Goal: Task Accomplishment & Management: Use online tool/utility

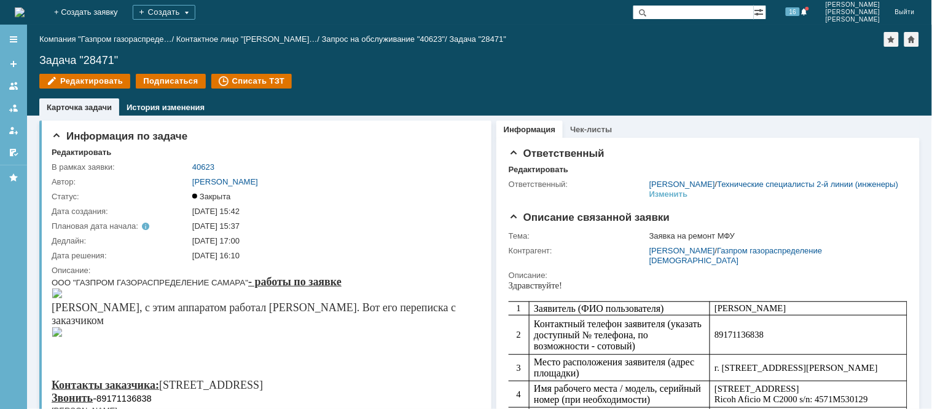
click at [16, 13] on img at bounding box center [20, 12] width 10 height 10
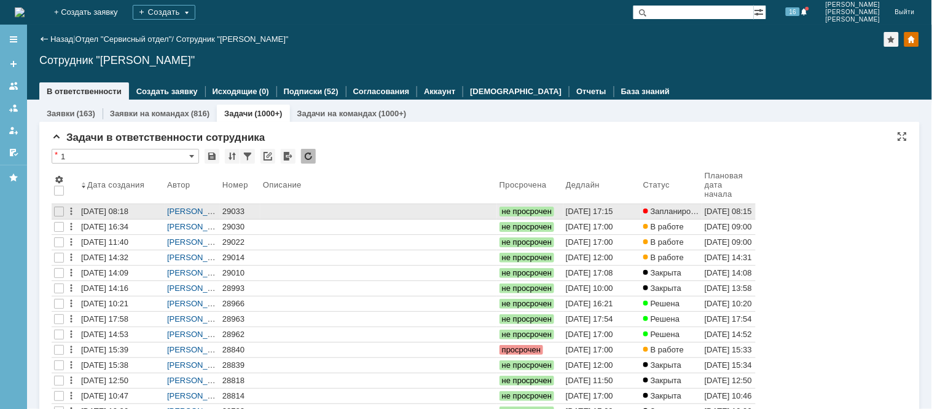
click at [246, 207] on div "29033" at bounding box center [240, 211] width 36 height 10
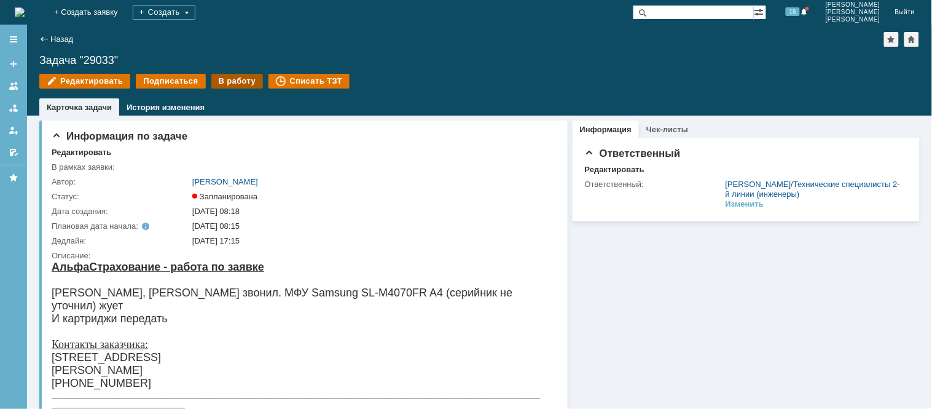
click at [236, 82] on div "В работу" at bounding box center [237, 81] width 52 height 15
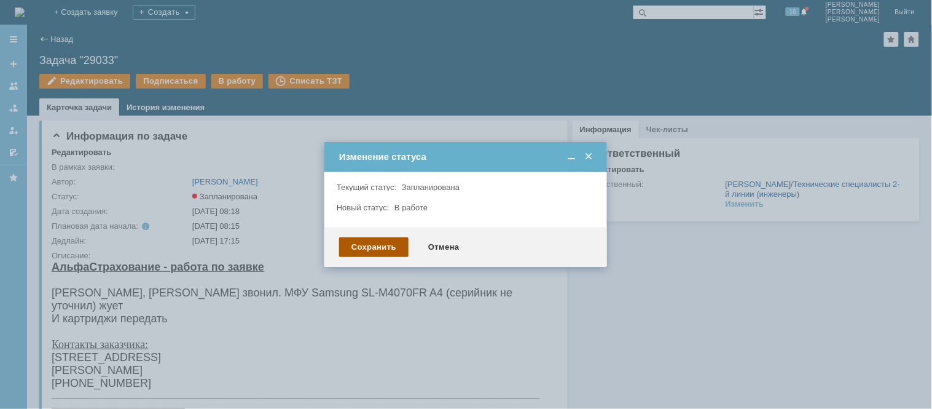
click at [388, 242] on div "Сохранить" at bounding box center [373, 247] width 69 height 20
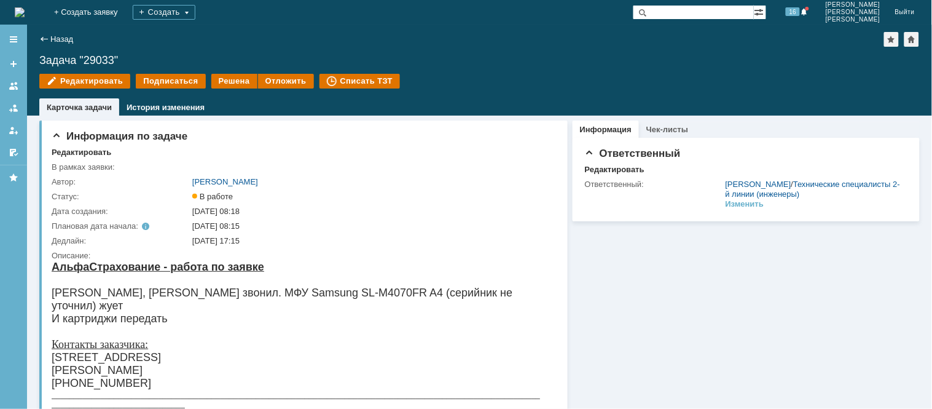
click at [25, 16] on img at bounding box center [20, 12] width 10 height 10
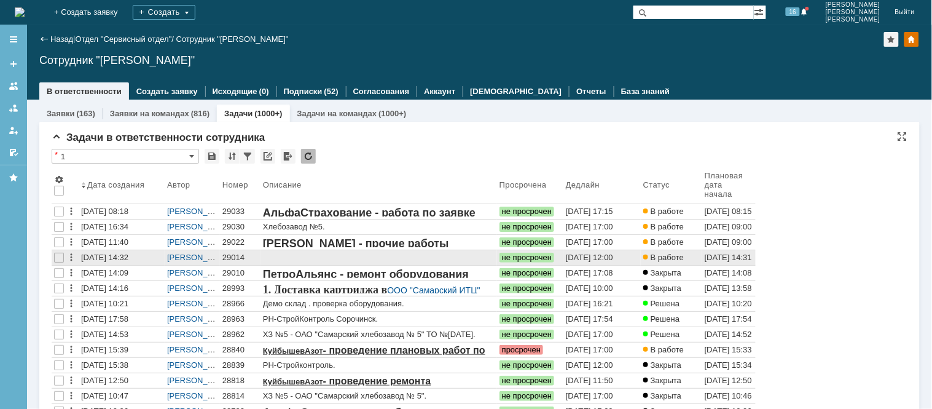
click at [232, 255] on div "29014" at bounding box center [240, 258] width 36 height 10
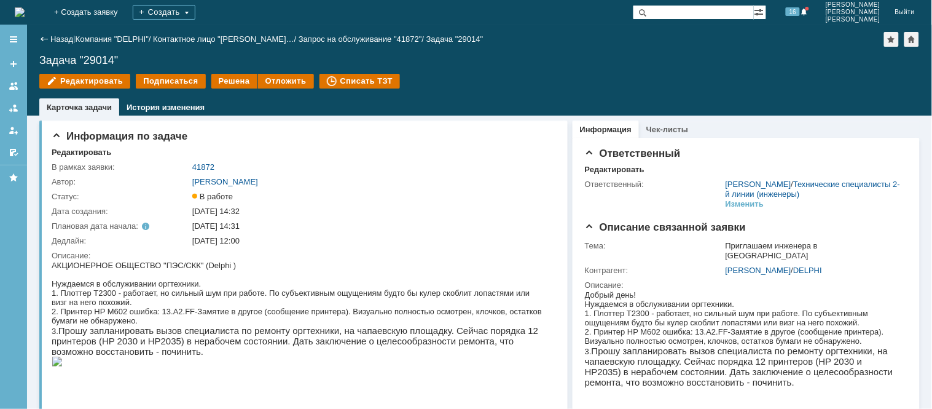
click at [23, 7] on img at bounding box center [20, 12] width 10 height 10
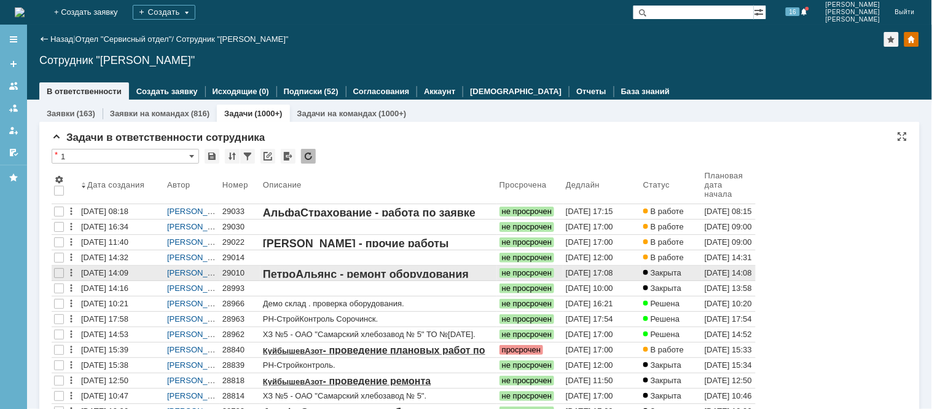
click at [225, 273] on div "29010" at bounding box center [240, 273] width 36 height 10
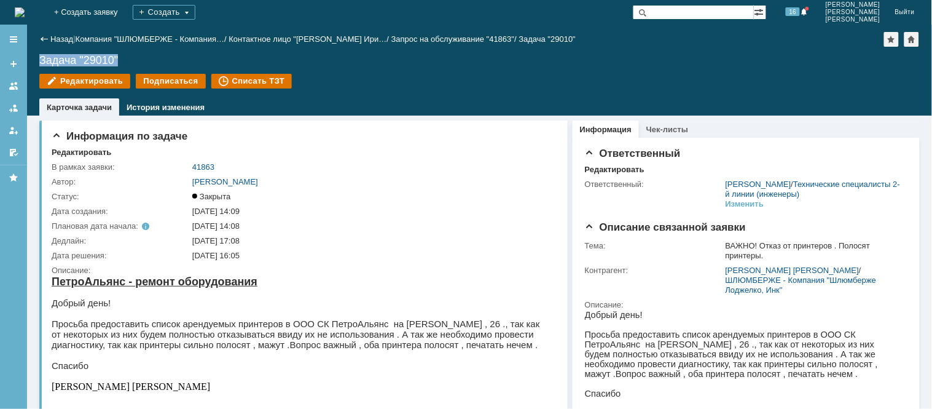
drag, startPoint x: 121, startPoint y: 57, endPoint x: 37, endPoint y: 54, distance: 84.2
click at [37, 54] on div "Назад | Компания "ШЛЮМБЕРЖЕ - Компания… / Контактное лицо "[PERSON_NAME] Ири… /…" at bounding box center [479, 70] width 905 height 91
copy div "Задача "29010""
click at [58, 39] on link "Назад" at bounding box center [61, 38] width 23 height 9
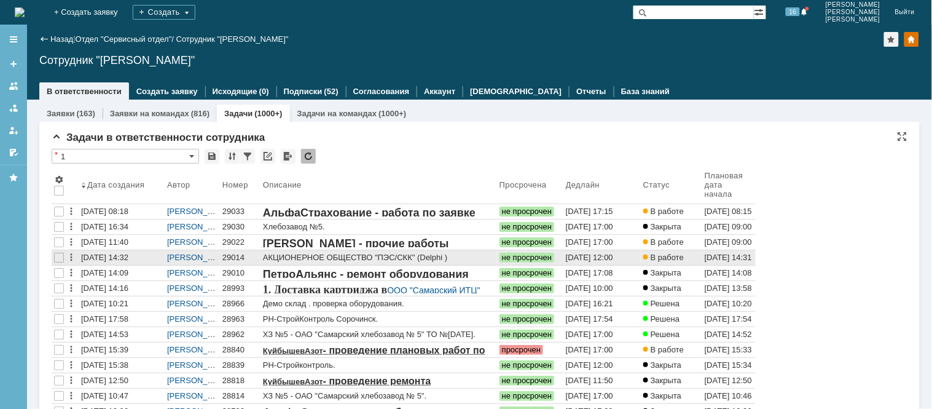
click at [235, 260] on div "29014" at bounding box center [240, 258] width 36 height 10
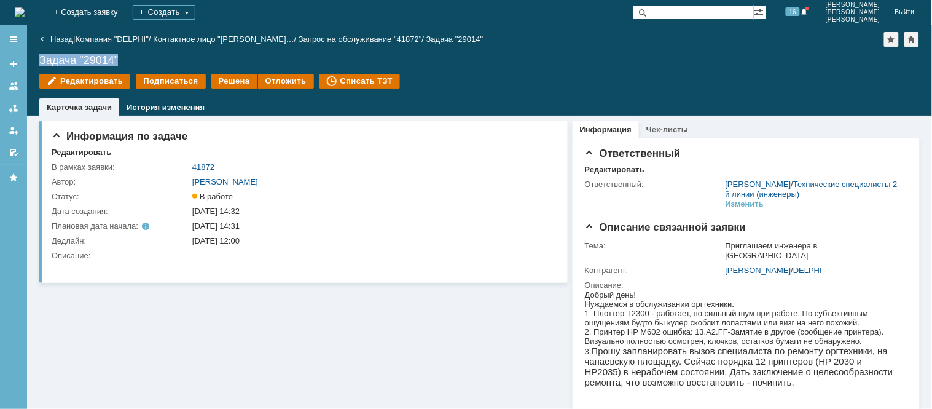
drag, startPoint x: 128, startPoint y: 53, endPoint x: 35, endPoint y: 59, distance: 92.9
click at [35, 59] on div "Назад | Компания "DELPHI" / Контактное лицо "[PERSON_NAME]… / Запрос на обслужи…" at bounding box center [479, 70] width 905 height 91
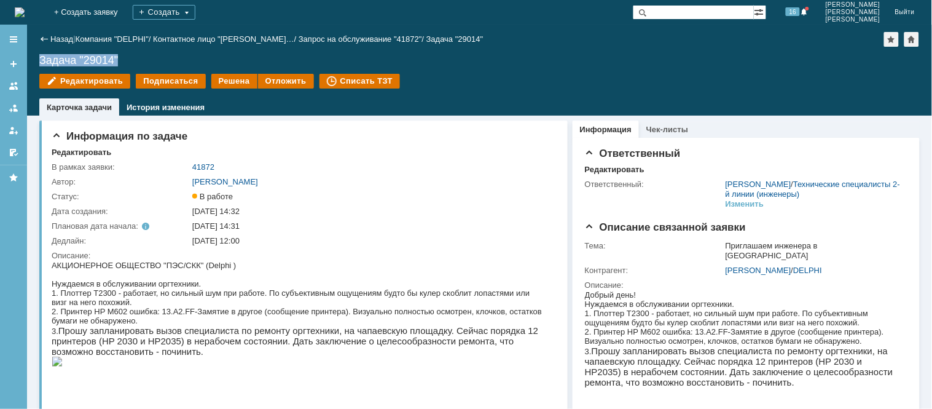
copy div "Задача "29014""
